Goal: Information Seeking & Learning: Learn about a topic

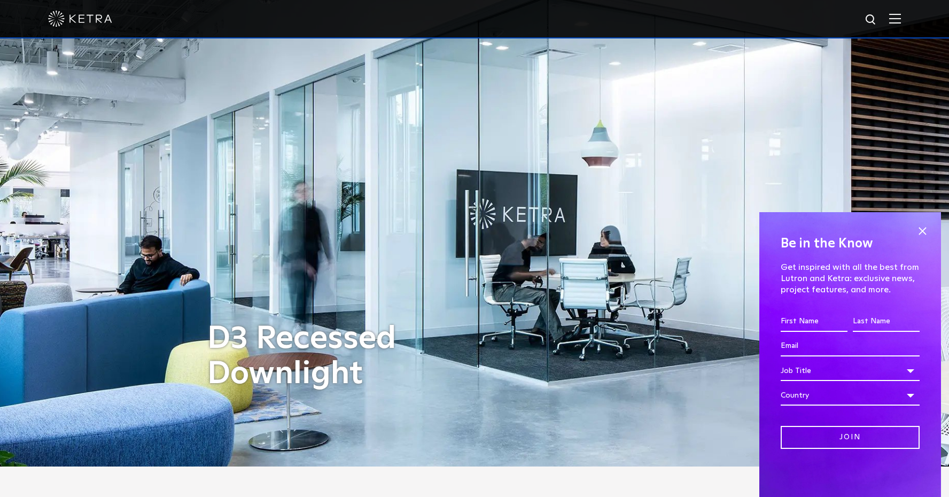
scroll to position [31, 0]
click at [918, 232] on span at bounding box center [922, 231] width 16 height 16
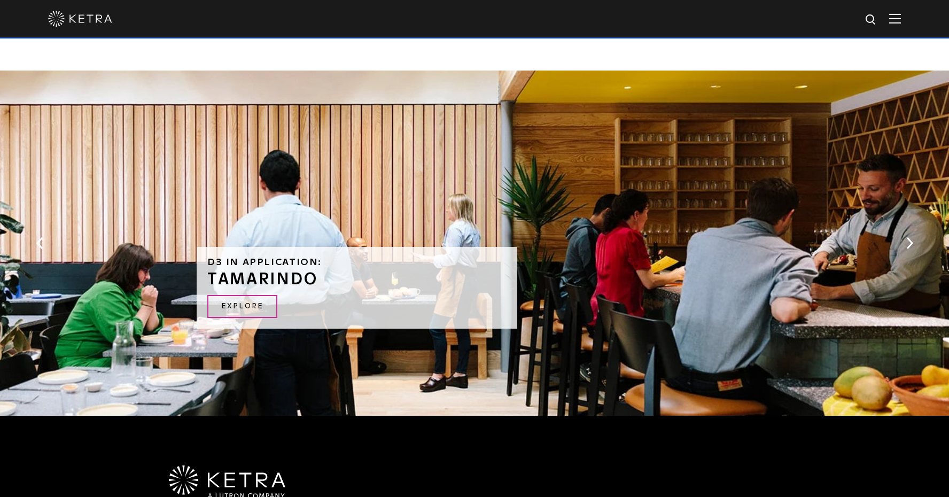
scroll to position [2015, 0]
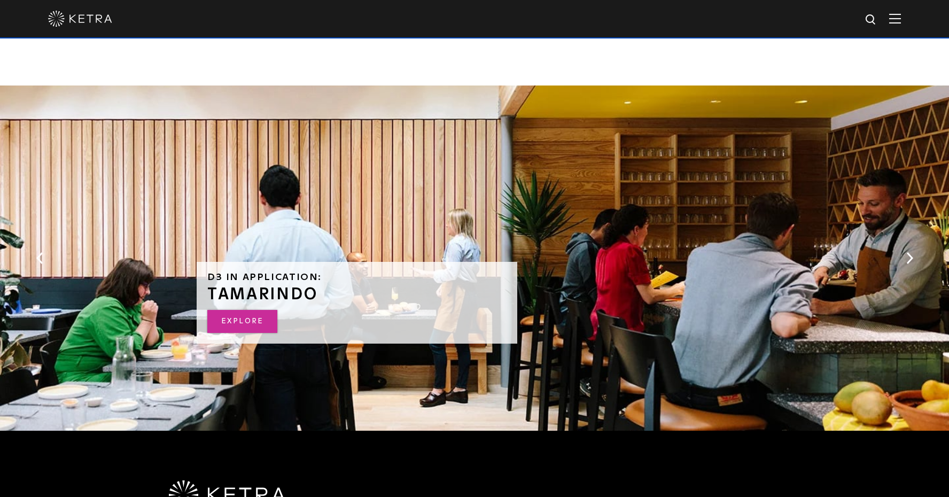
click at [244, 316] on link "Explore" at bounding box center [242, 321] width 70 height 23
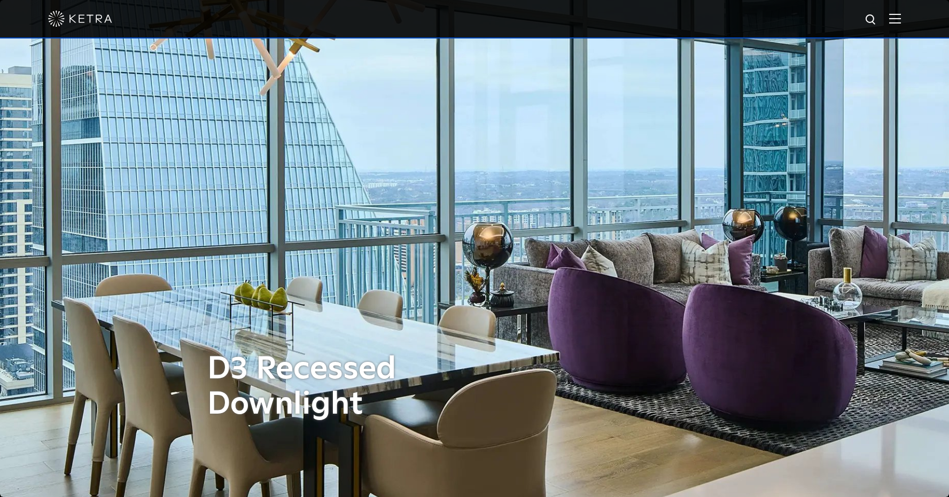
scroll to position [0, 0]
click at [892, 23] on img at bounding box center [895, 18] width 12 height 10
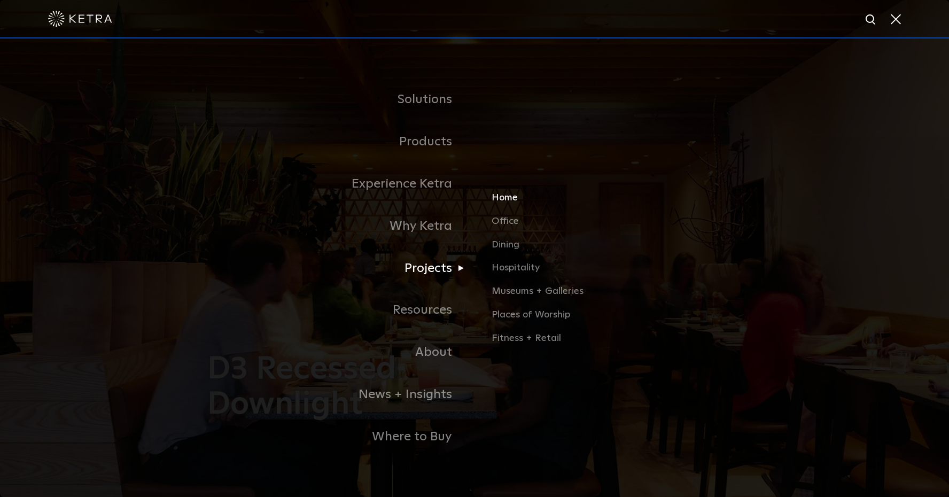
click at [510, 196] on link "Home" at bounding box center [616, 202] width 250 height 24
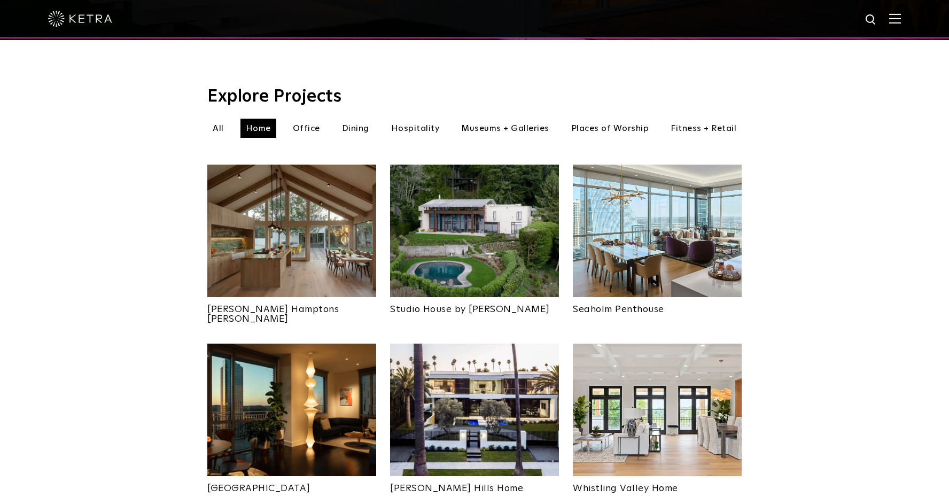
scroll to position [325, 0]
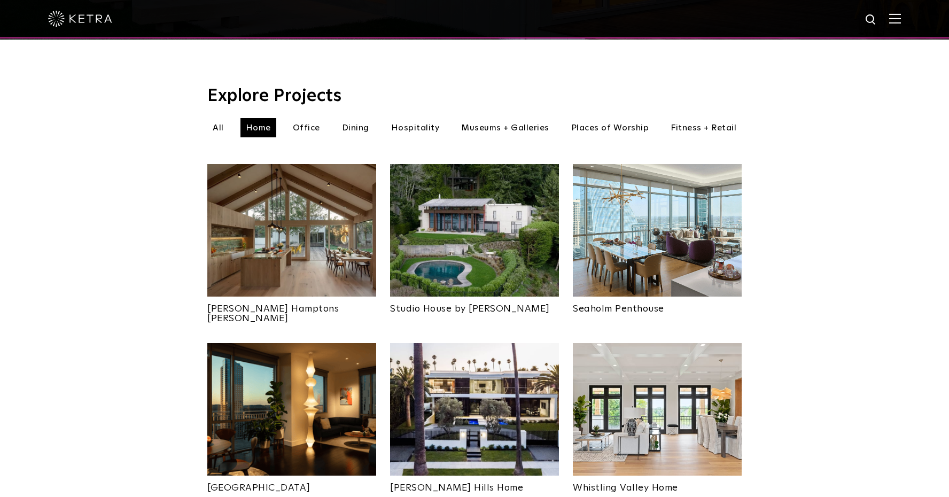
click at [313, 397] on img at bounding box center [291, 409] width 169 height 132
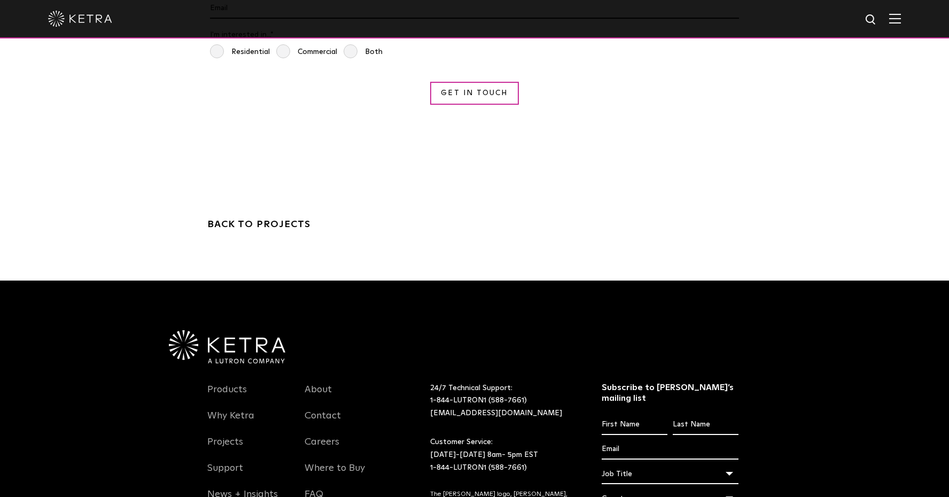
scroll to position [3300, 0]
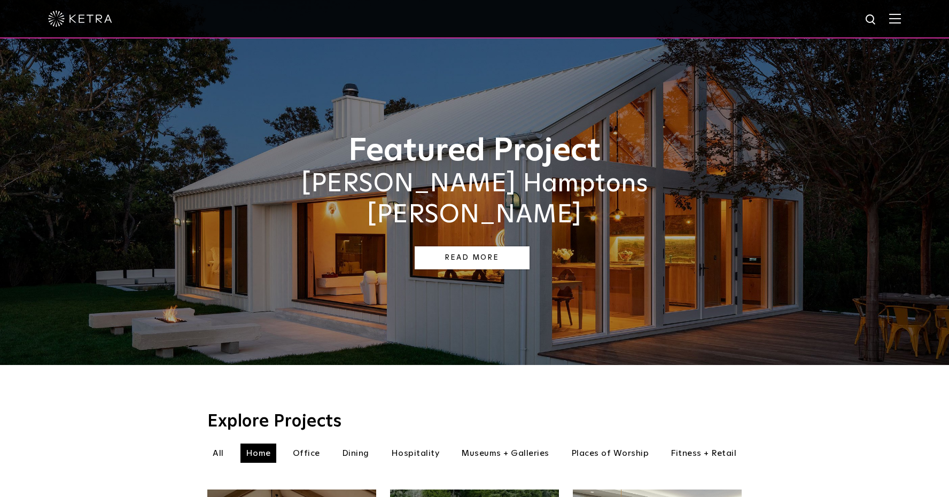
click at [477, 246] on link "Read More" at bounding box center [472, 257] width 115 height 23
click at [897, 20] on img at bounding box center [895, 18] width 12 height 10
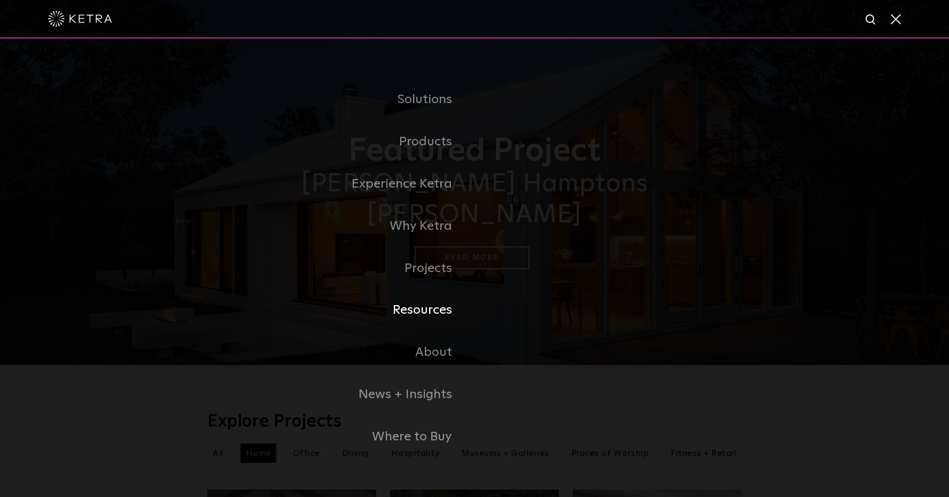
click at [431, 304] on link "Resources" at bounding box center [340, 310] width 267 height 42
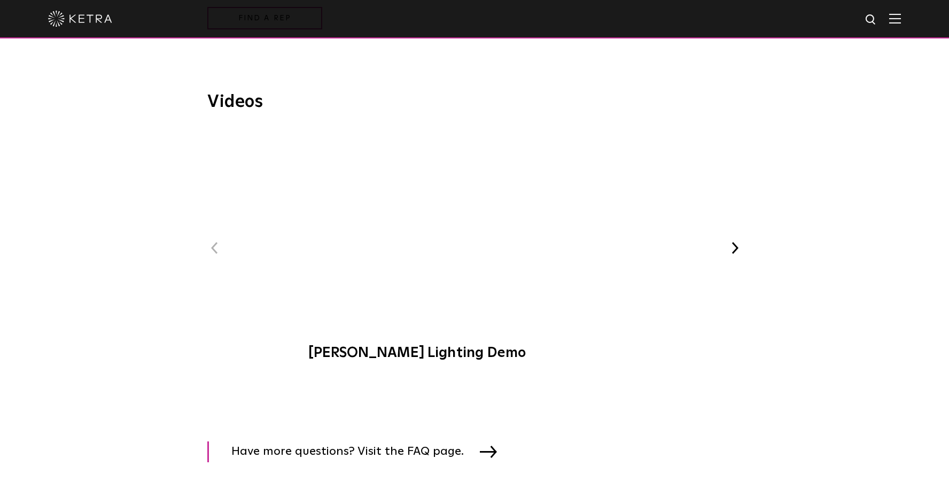
scroll to position [1284, 0]
click at [475, 225] on span "[PERSON_NAME] Lighting Demo" at bounding box center [474, 252] width 360 height 243
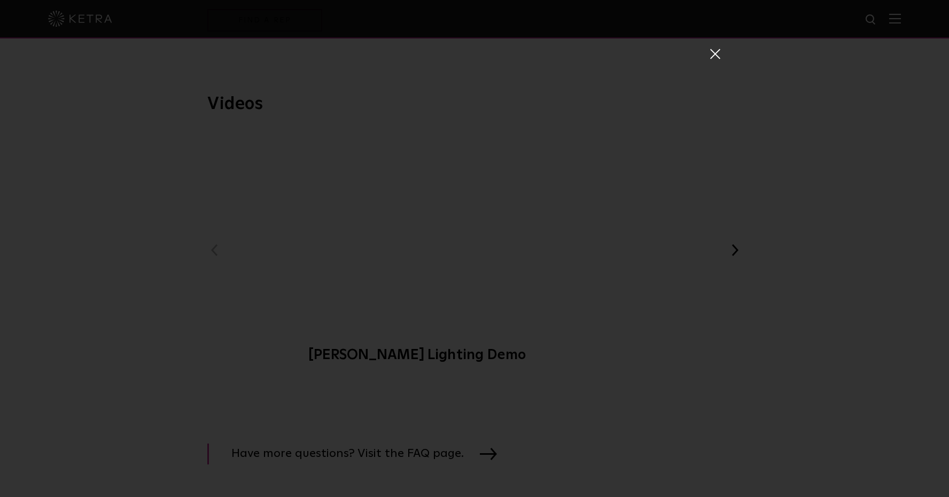
click at [720, 42] on div "Ketra Lighting Demo" at bounding box center [474, 248] width 949 height 497
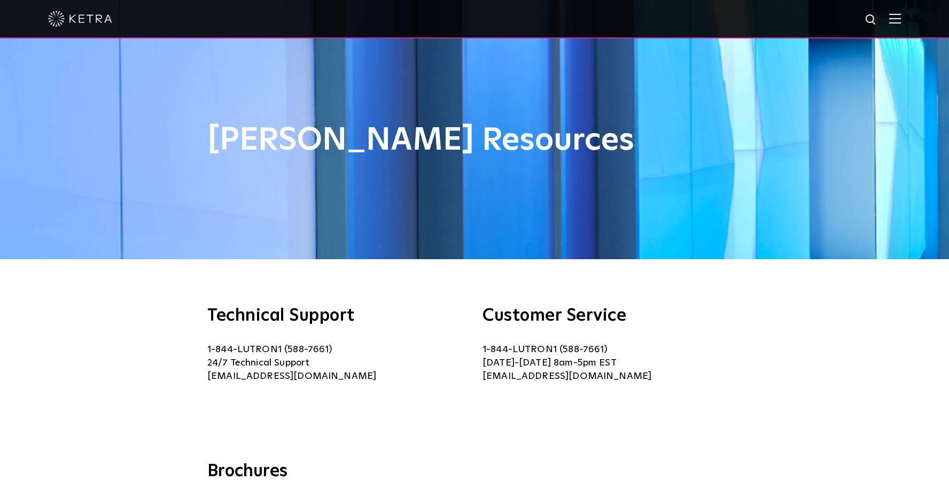
scroll to position [0, 0]
click at [896, 15] on img at bounding box center [895, 18] width 12 height 10
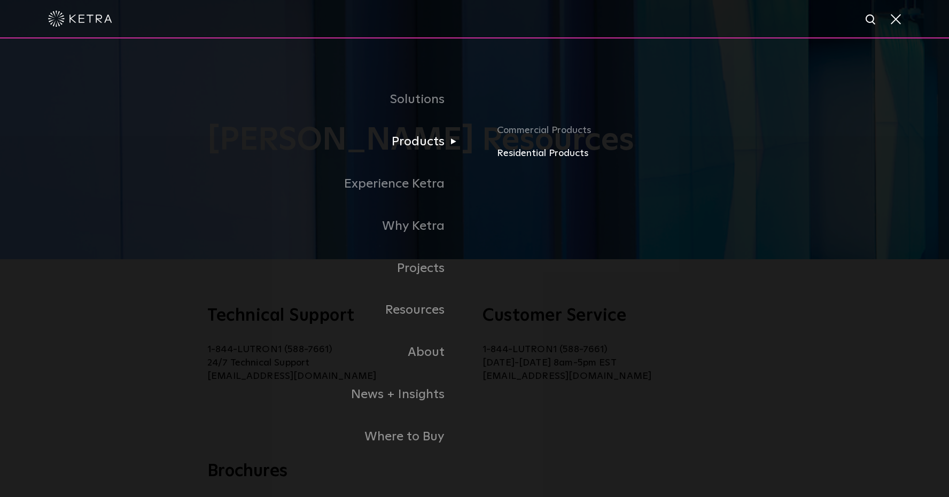
click at [533, 156] on link "Residential Products" at bounding box center [664, 153] width 335 height 15
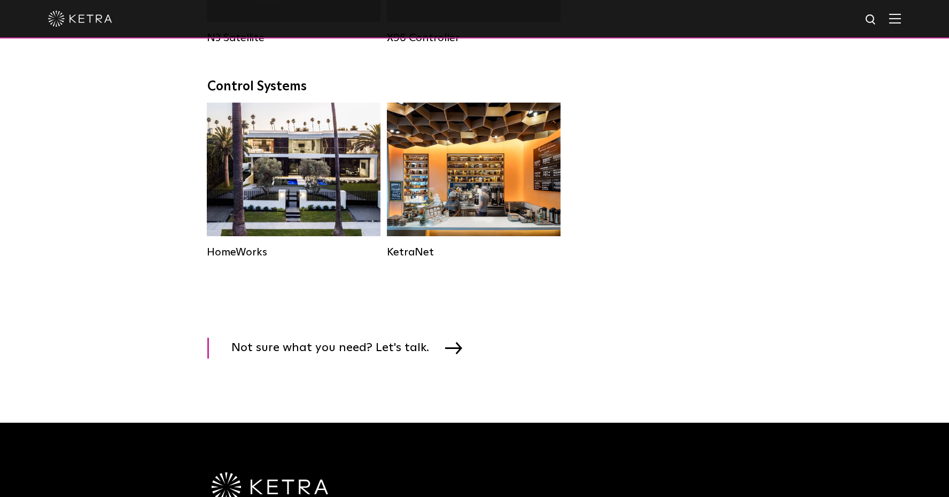
scroll to position [1375, 0]
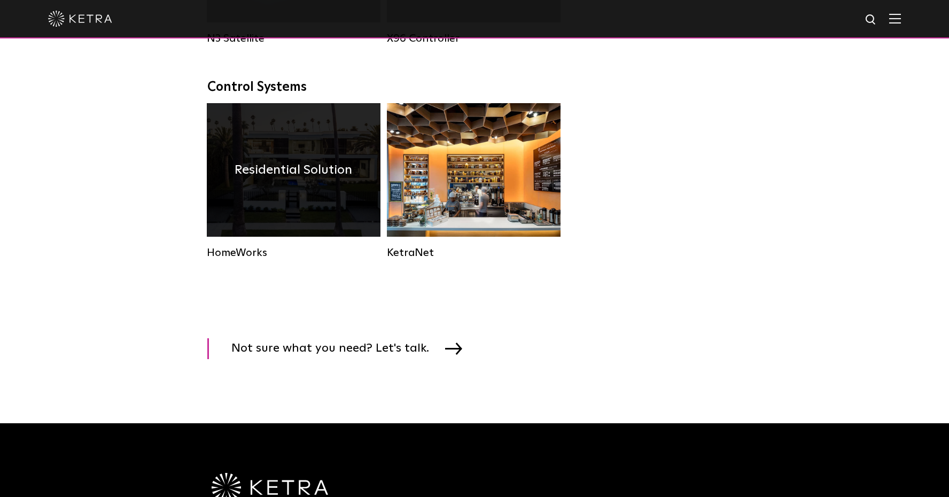
click at [284, 189] on div "Residential Solution" at bounding box center [294, 170] width 174 height 134
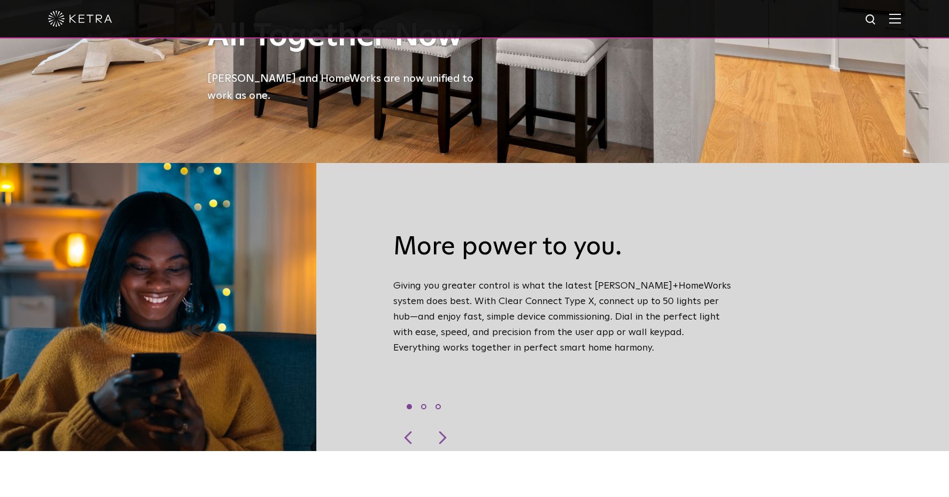
scroll to position [307, 0]
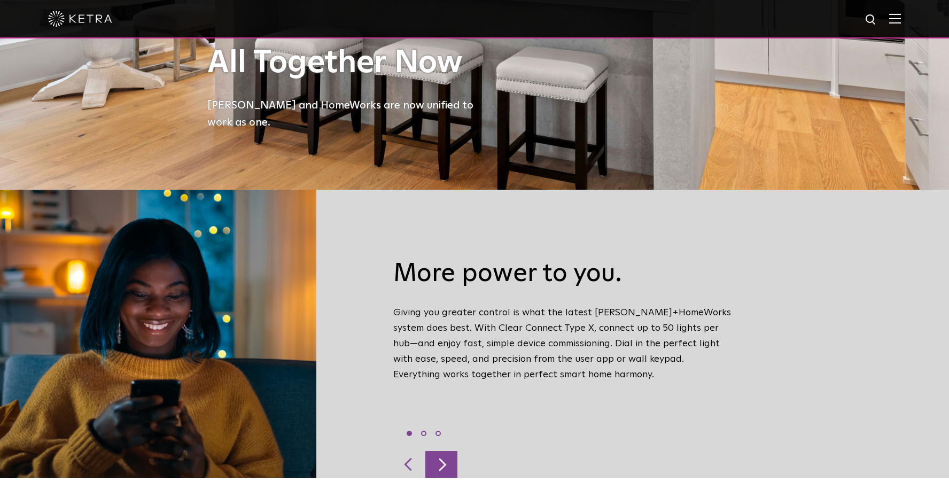
click at [442, 451] on div at bounding box center [441, 464] width 32 height 27
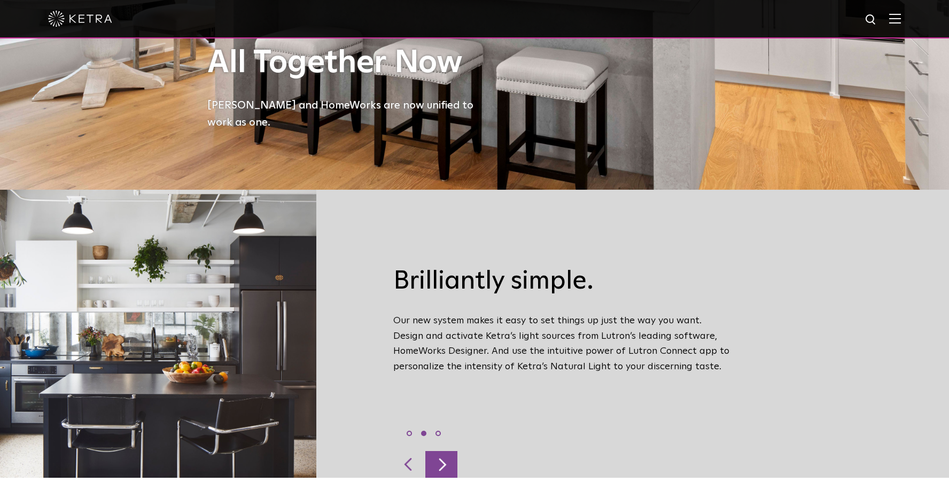
click at [442, 451] on div at bounding box center [441, 464] width 32 height 27
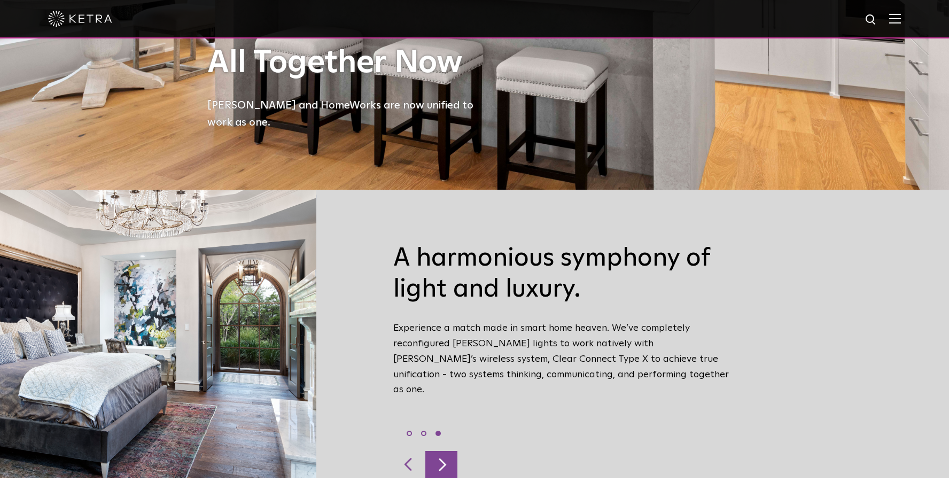
click at [442, 451] on div at bounding box center [441, 464] width 32 height 27
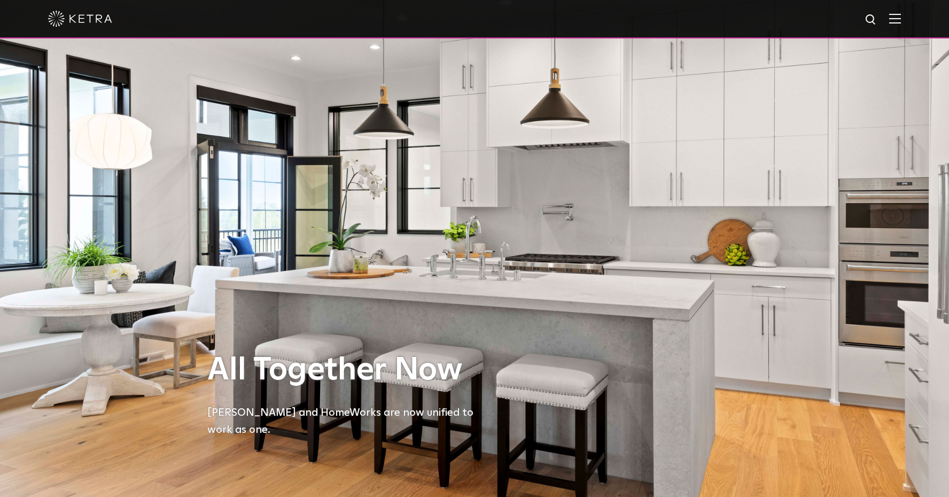
scroll to position [0, 0]
